Goal: Find specific page/section: Find specific page/section

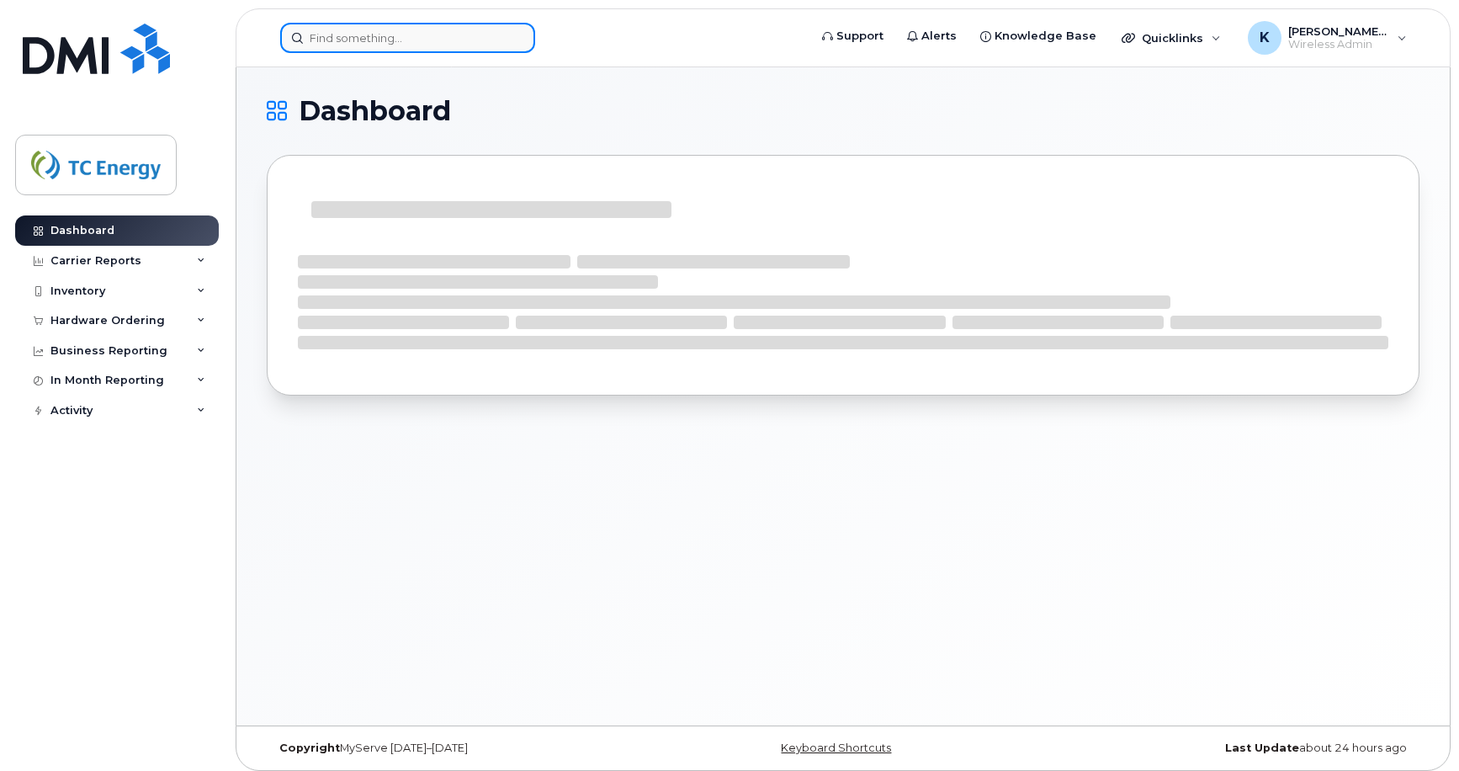
click at [368, 32] on input at bounding box center [407, 38] width 255 height 30
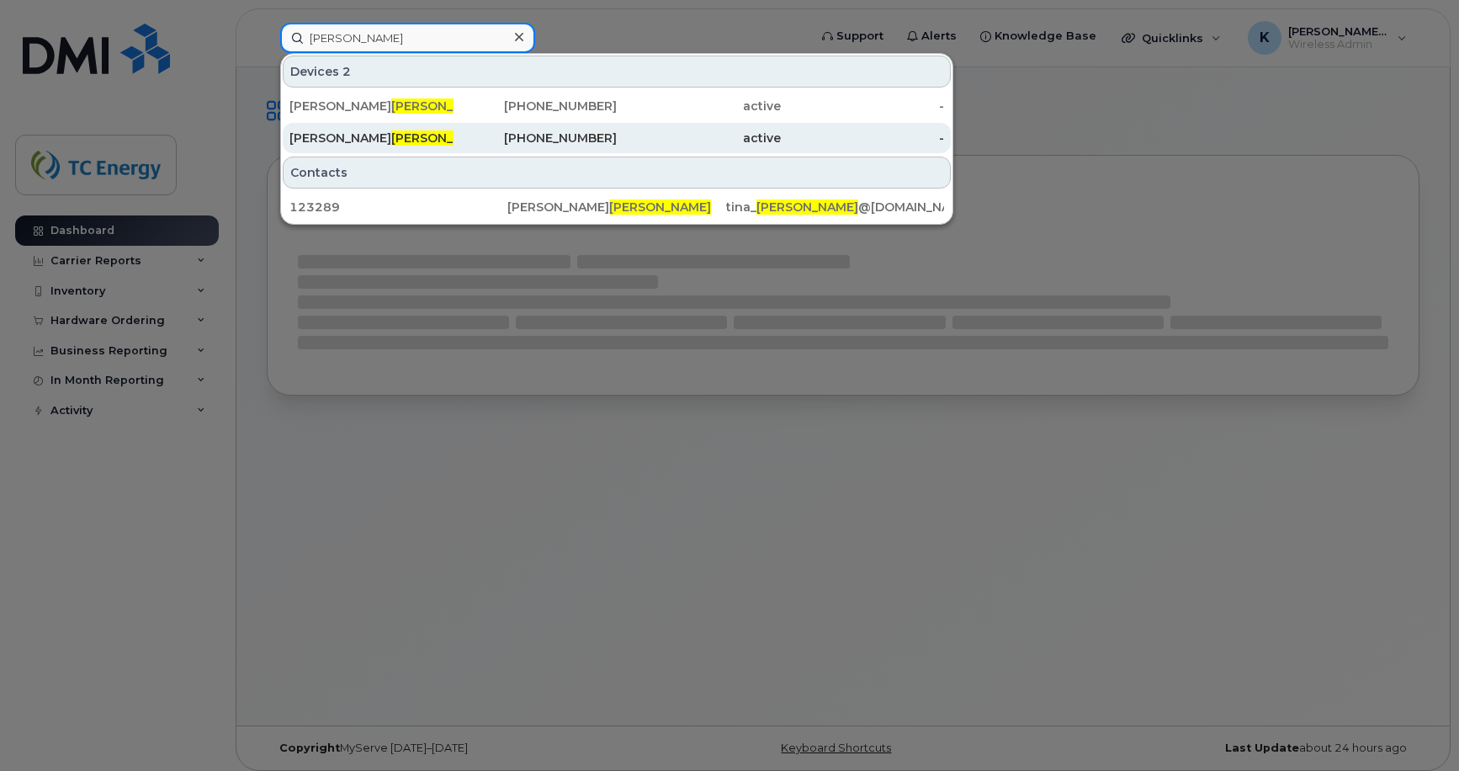
type input "faraca"
click at [391, 135] on span "FARACA" at bounding box center [442, 137] width 102 height 15
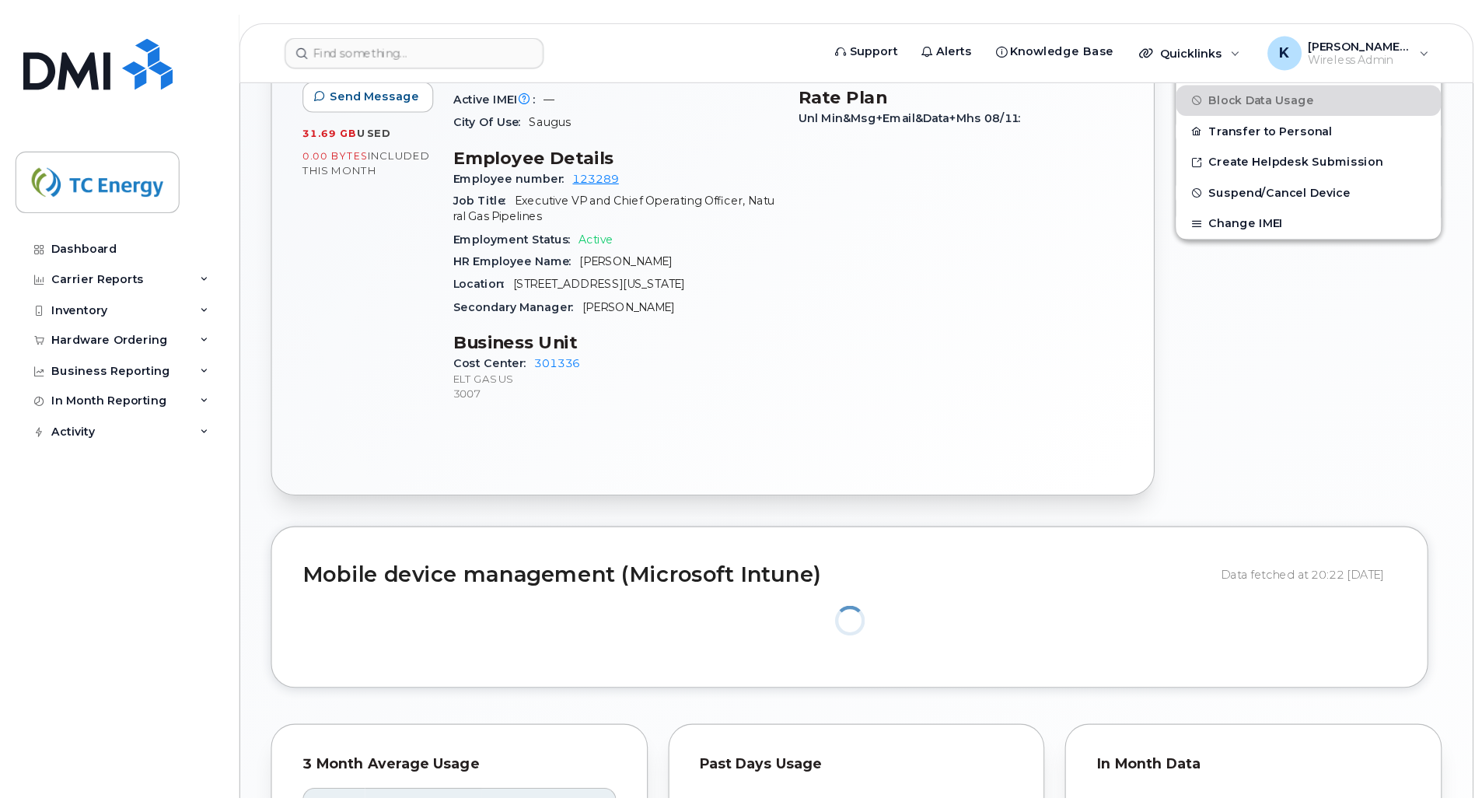
scroll to position [662, 0]
